Goal: Task Accomplishment & Management: Manage account settings

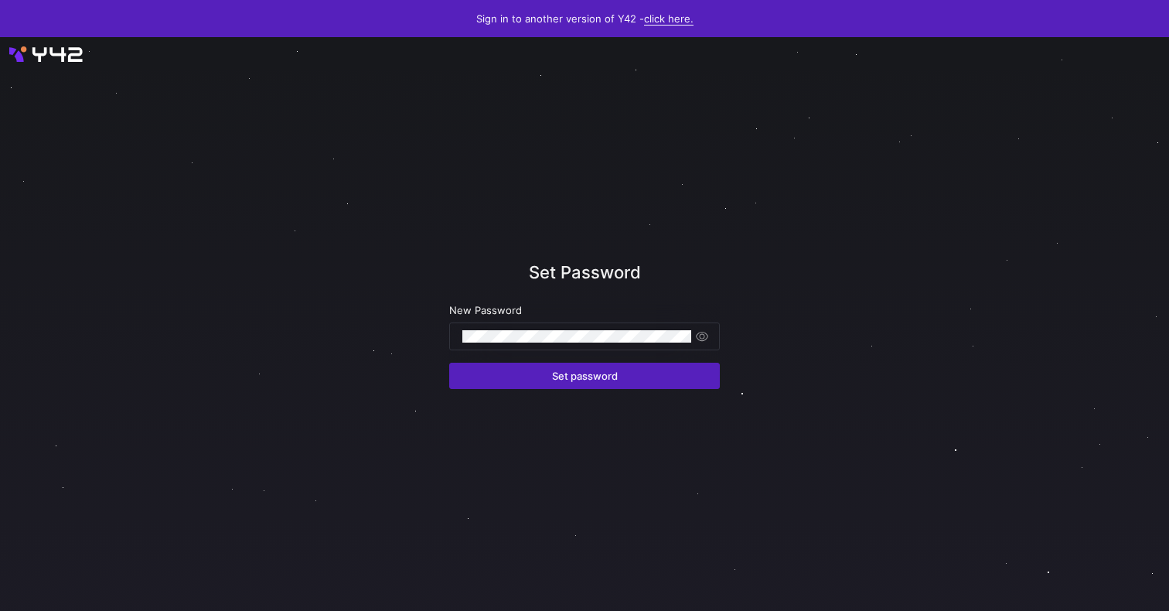
click at [681, 23] on link "click here." at bounding box center [668, 18] width 49 height 13
click at [663, 70] on span "V2" at bounding box center [662, 67] width 19 height 12
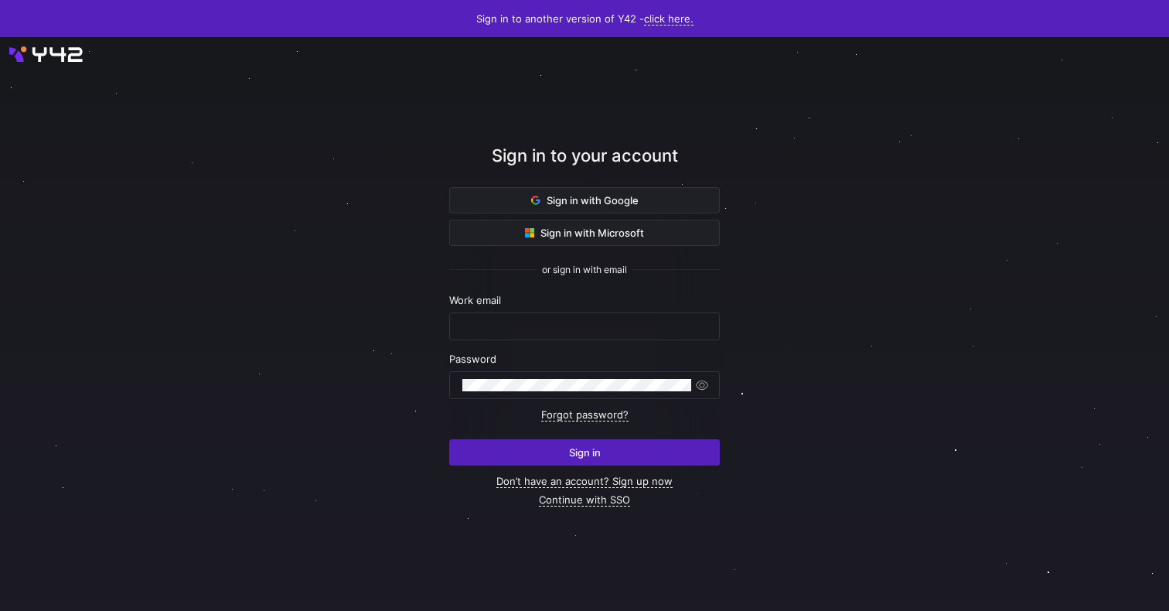
click at [0, 610] on nordpass-portal at bounding box center [0, 611] width 0 height 0
type input "oberneyer@cargoboard.com"
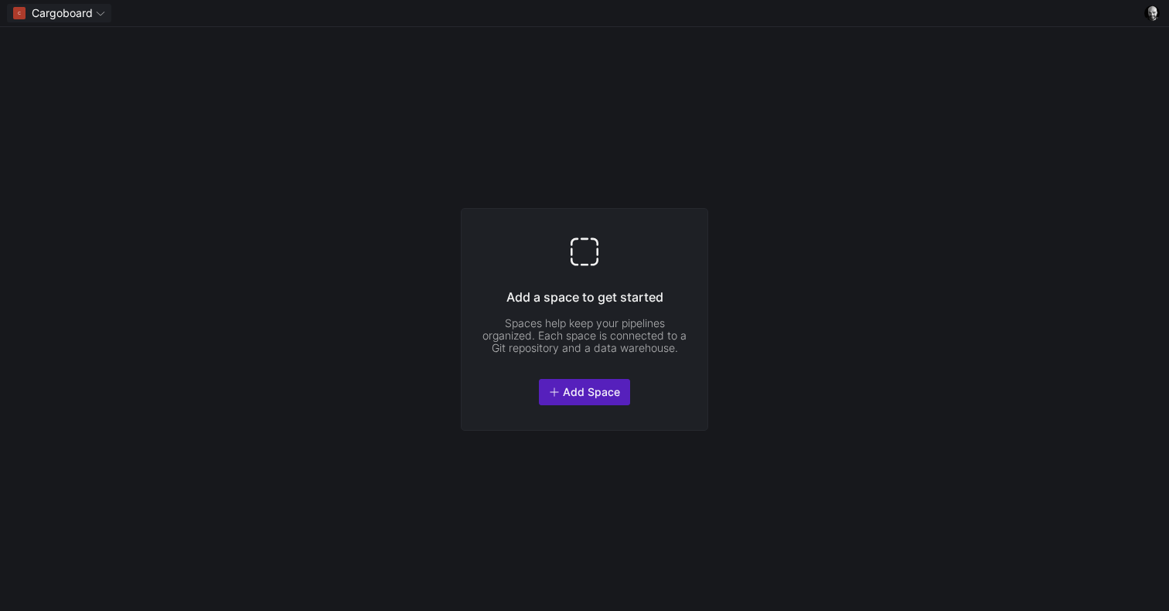
click at [96, 13] on icon at bounding box center [100, 13] width 9 height 9
click at [84, 56] on span "Cargoboard" at bounding box center [85, 52] width 105 height 12
click at [1151, 12] on span at bounding box center [1152, 13] width 19 height 19
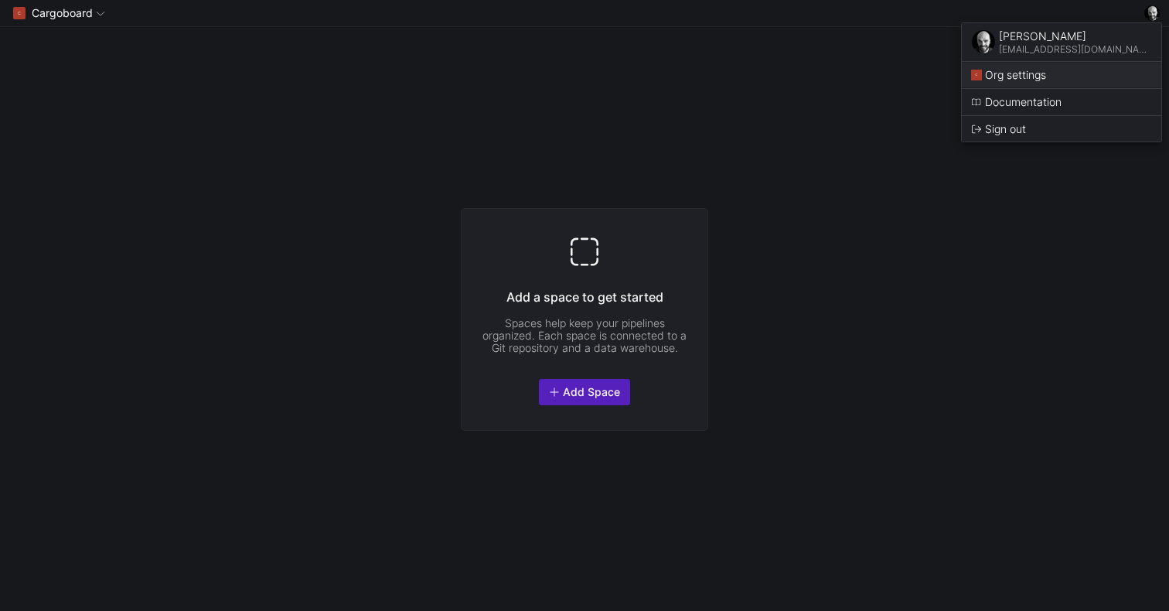
click at [1046, 73] on span "Org settings" at bounding box center [1015, 75] width 61 height 12
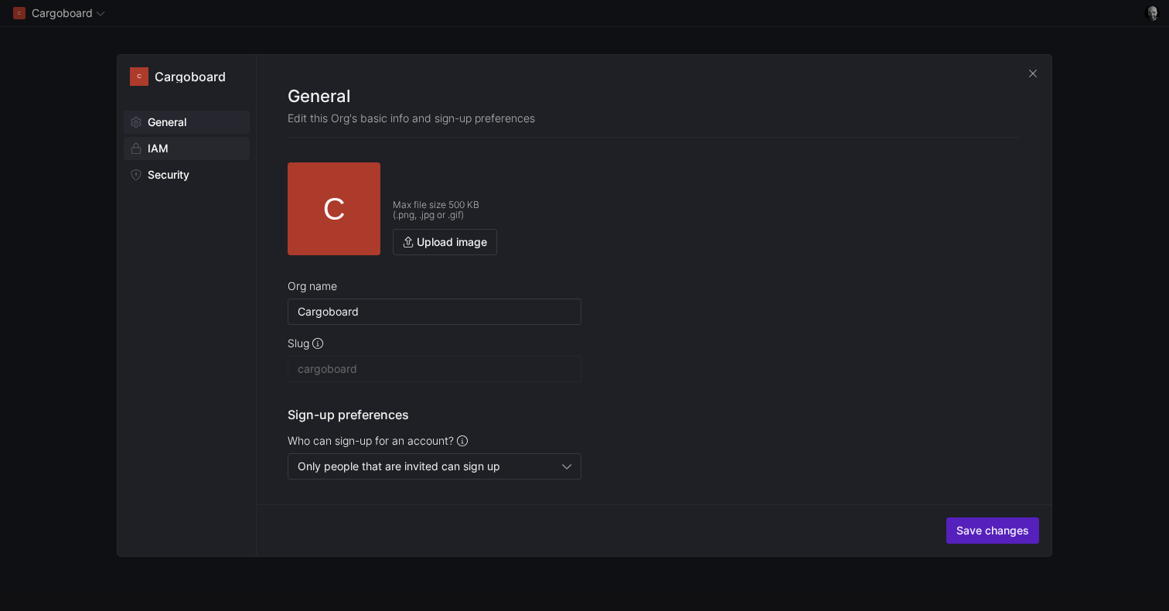
click at [155, 142] on span "IAM" at bounding box center [158, 148] width 21 height 12
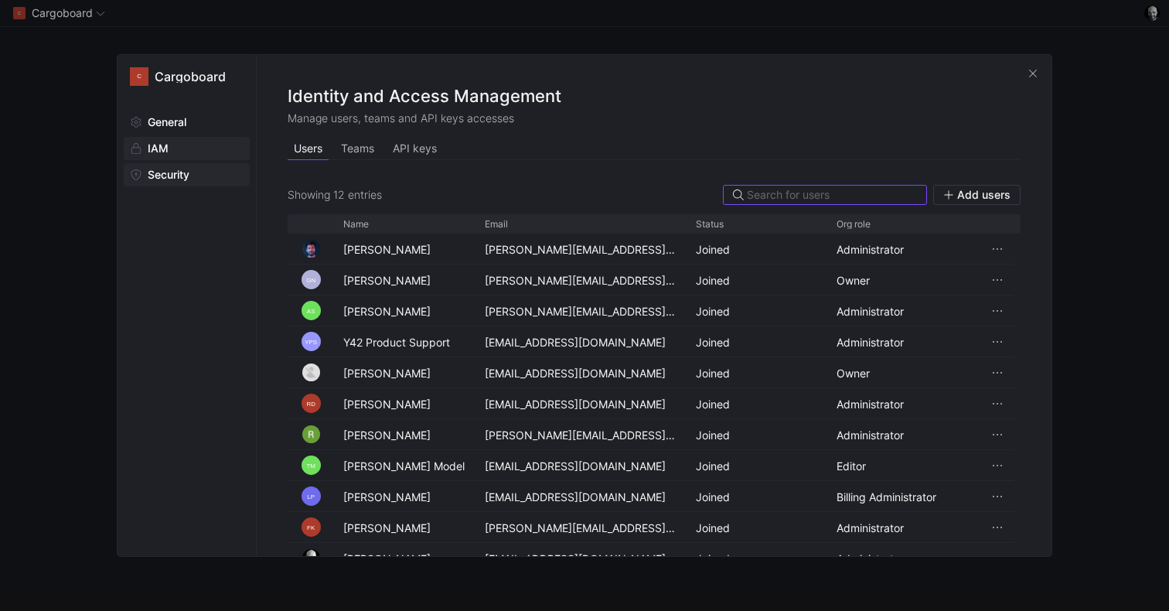
click at [159, 183] on span at bounding box center [187, 175] width 125 height 22
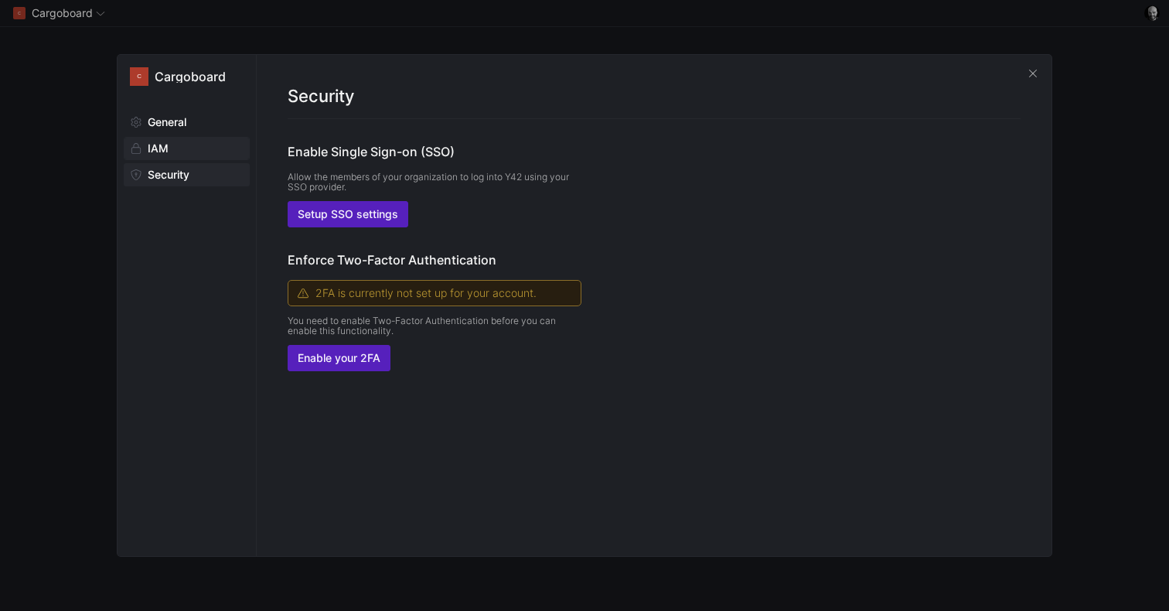
click at [174, 141] on span at bounding box center [187, 149] width 125 height 22
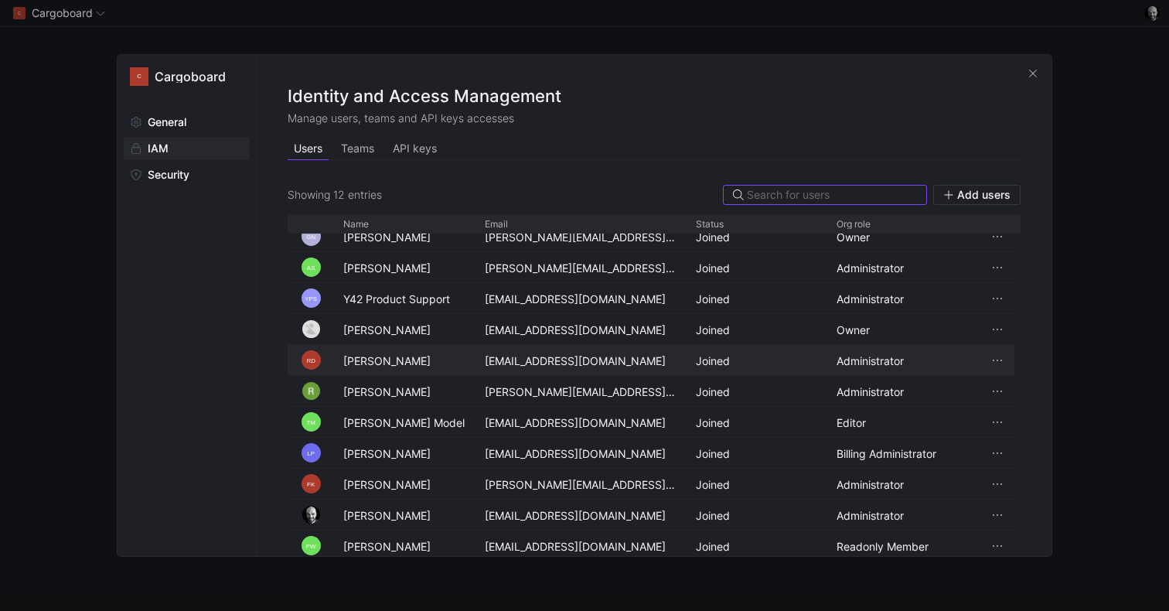
scroll to position [80, 0]
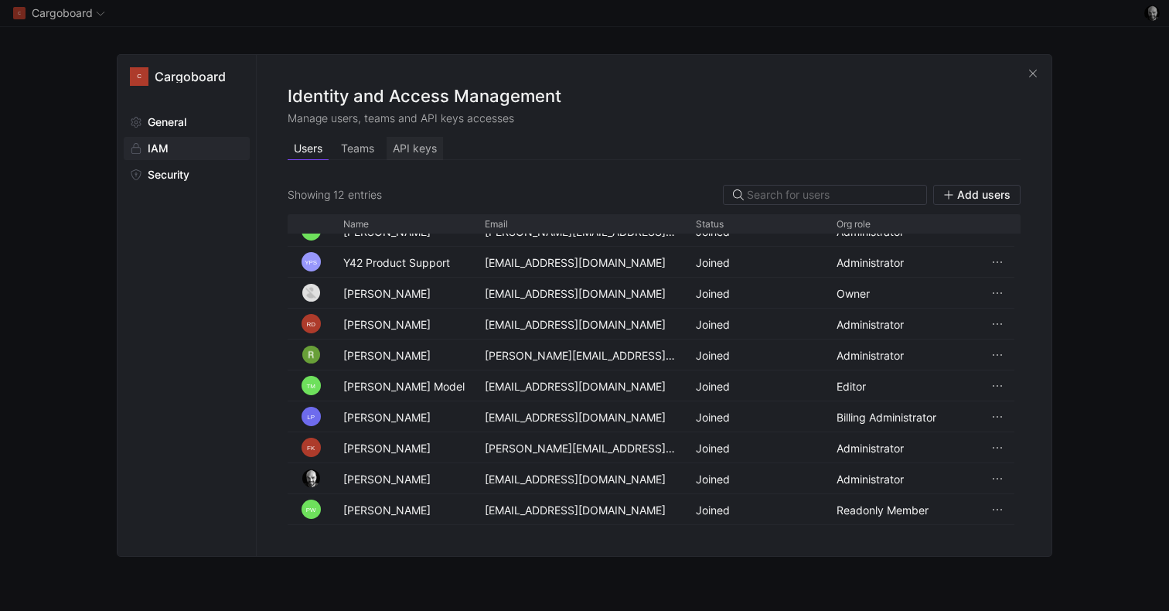
click at [418, 145] on span "API keys" at bounding box center [415, 148] width 44 height 11
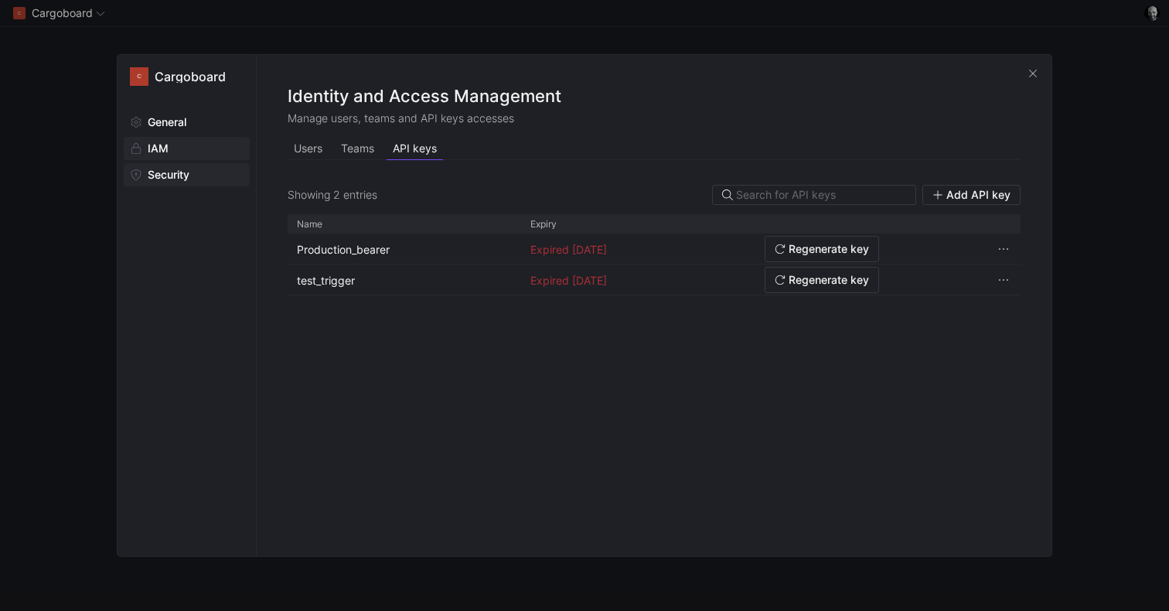
click at [186, 178] on span "Security" at bounding box center [169, 175] width 42 height 12
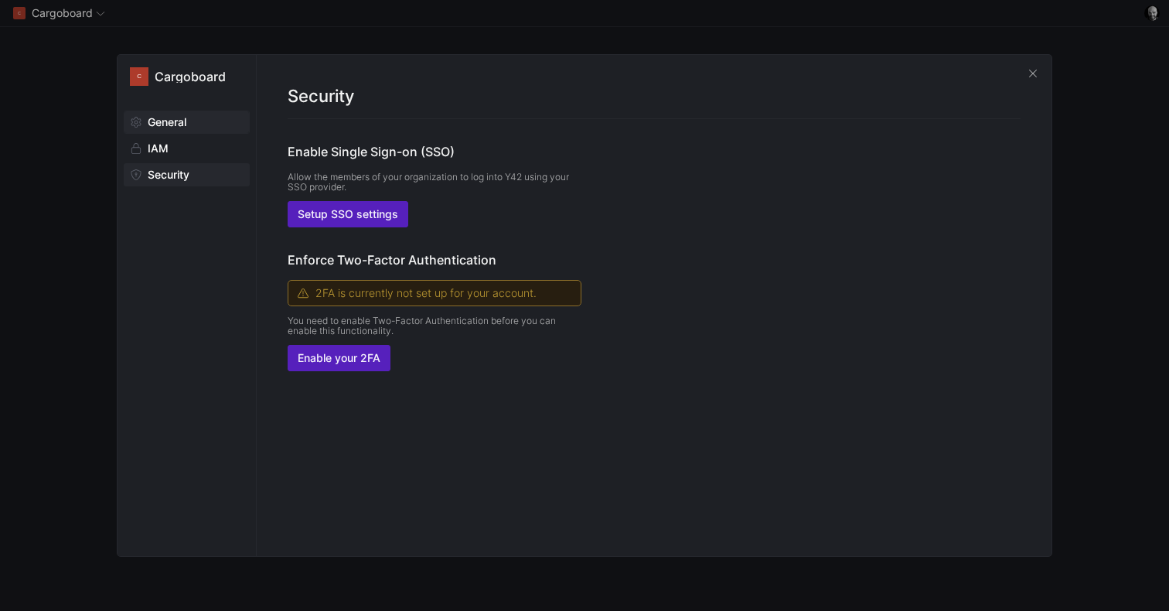
click at [189, 127] on span at bounding box center [187, 122] width 125 height 22
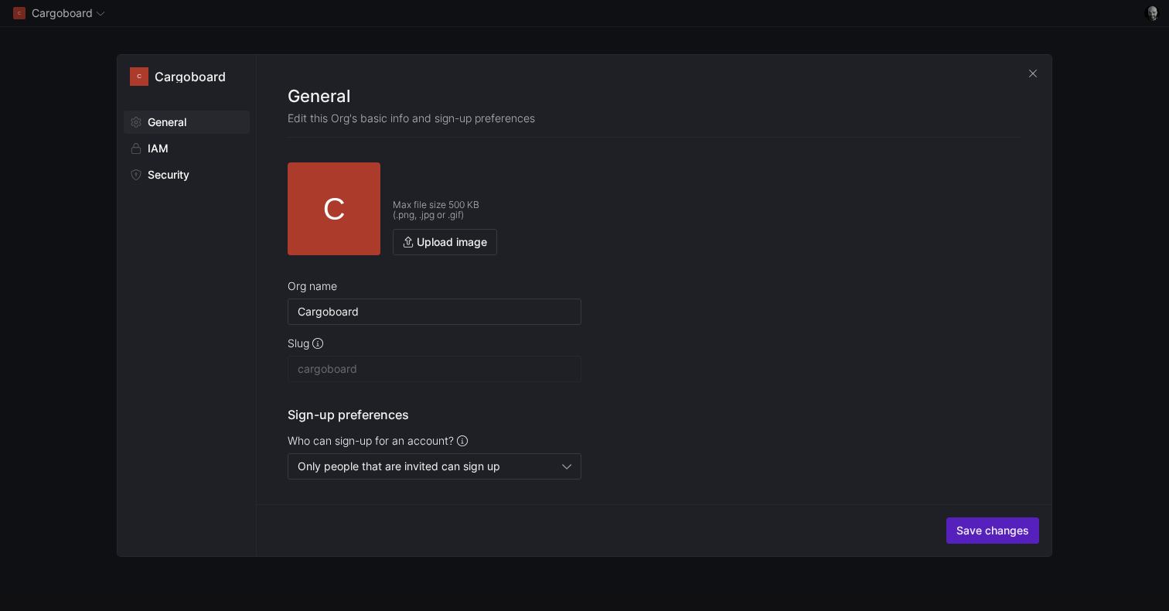
scroll to position [102, 0]
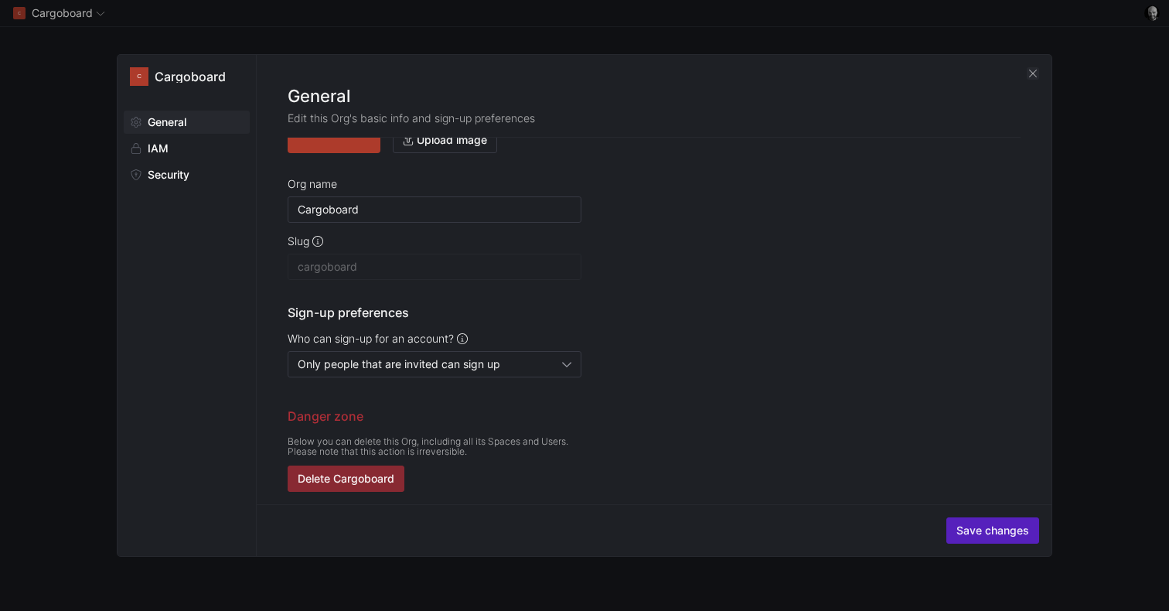
click at [1032, 70] on span at bounding box center [1033, 73] width 12 height 12
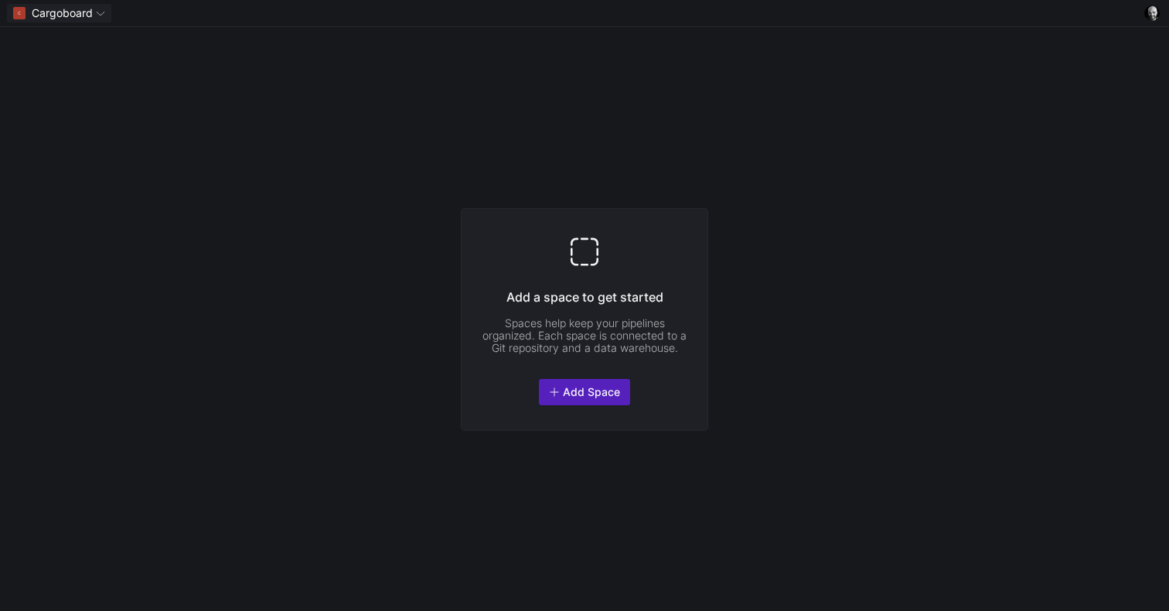
click at [102, 14] on icon at bounding box center [100, 13] width 9 height 9
click at [863, 72] on div at bounding box center [584, 305] width 1169 height 611
click at [1155, 13] on span at bounding box center [1152, 13] width 19 height 19
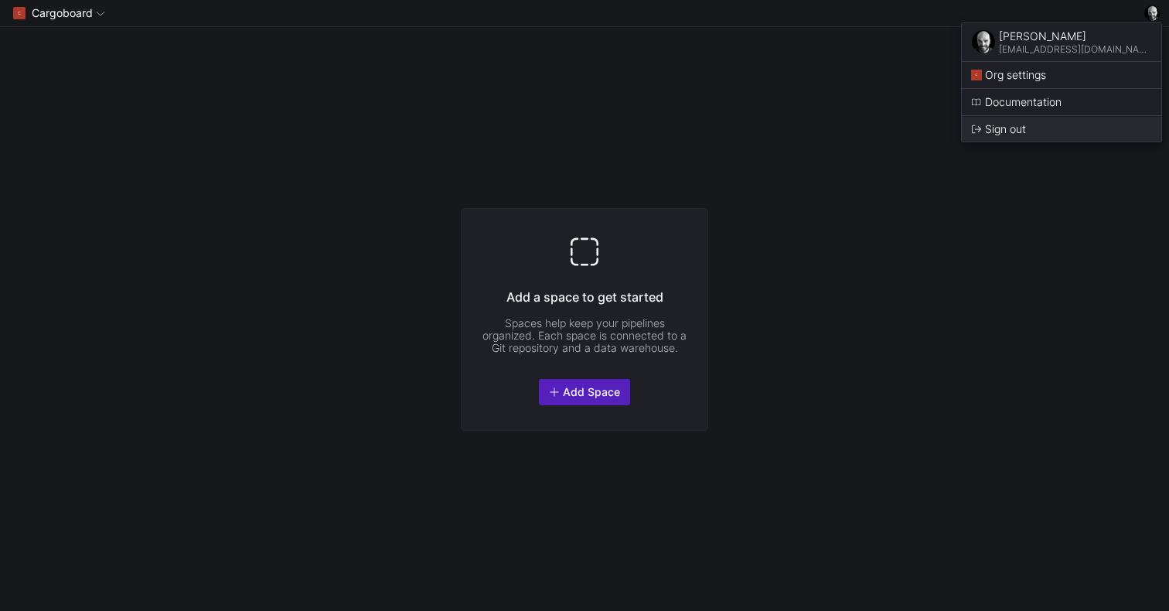
click at [1026, 127] on span "Sign out" at bounding box center [1005, 129] width 41 height 12
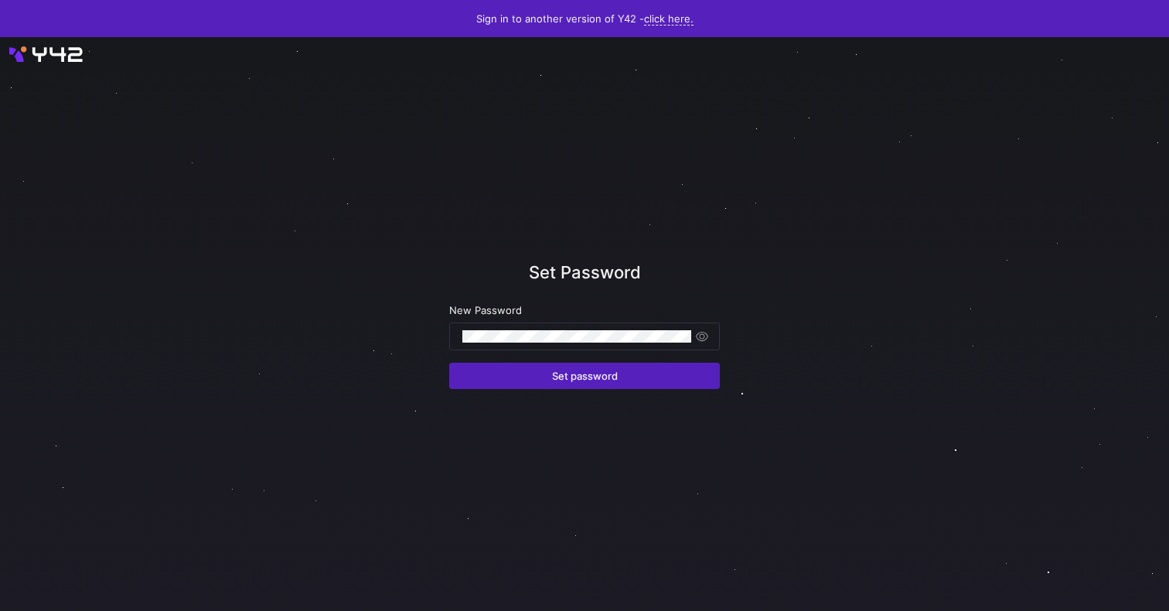
click at [288, 217] on div at bounding box center [585, 324] width 1052 height 517
click at [668, 19] on link "click here." at bounding box center [668, 18] width 49 height 13
